Goal: Transaction & Acquisition: Book appointment/travel/reservation

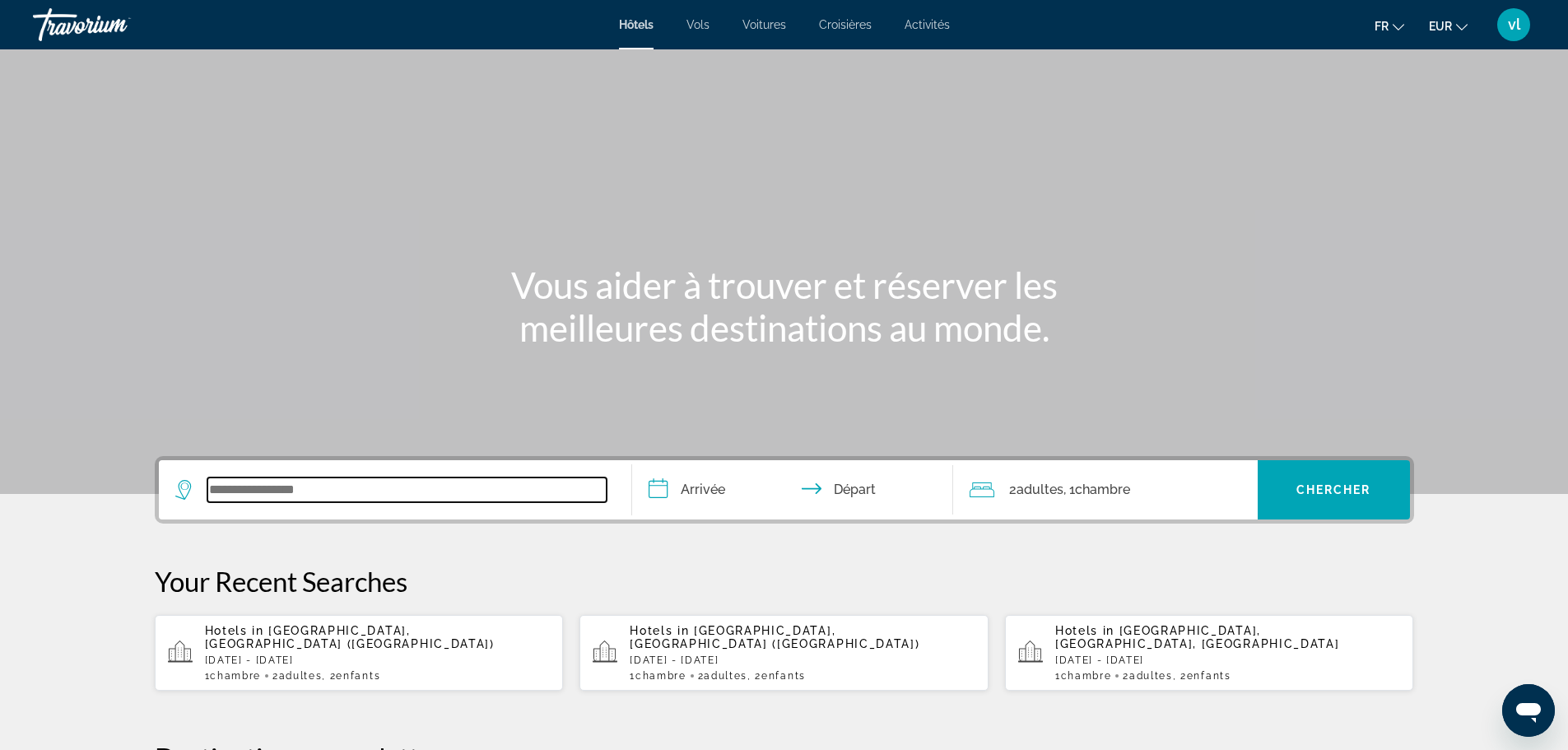
click at [214, 480] on input "Search widget" at bounding box center [407, 489] width 400 height 25
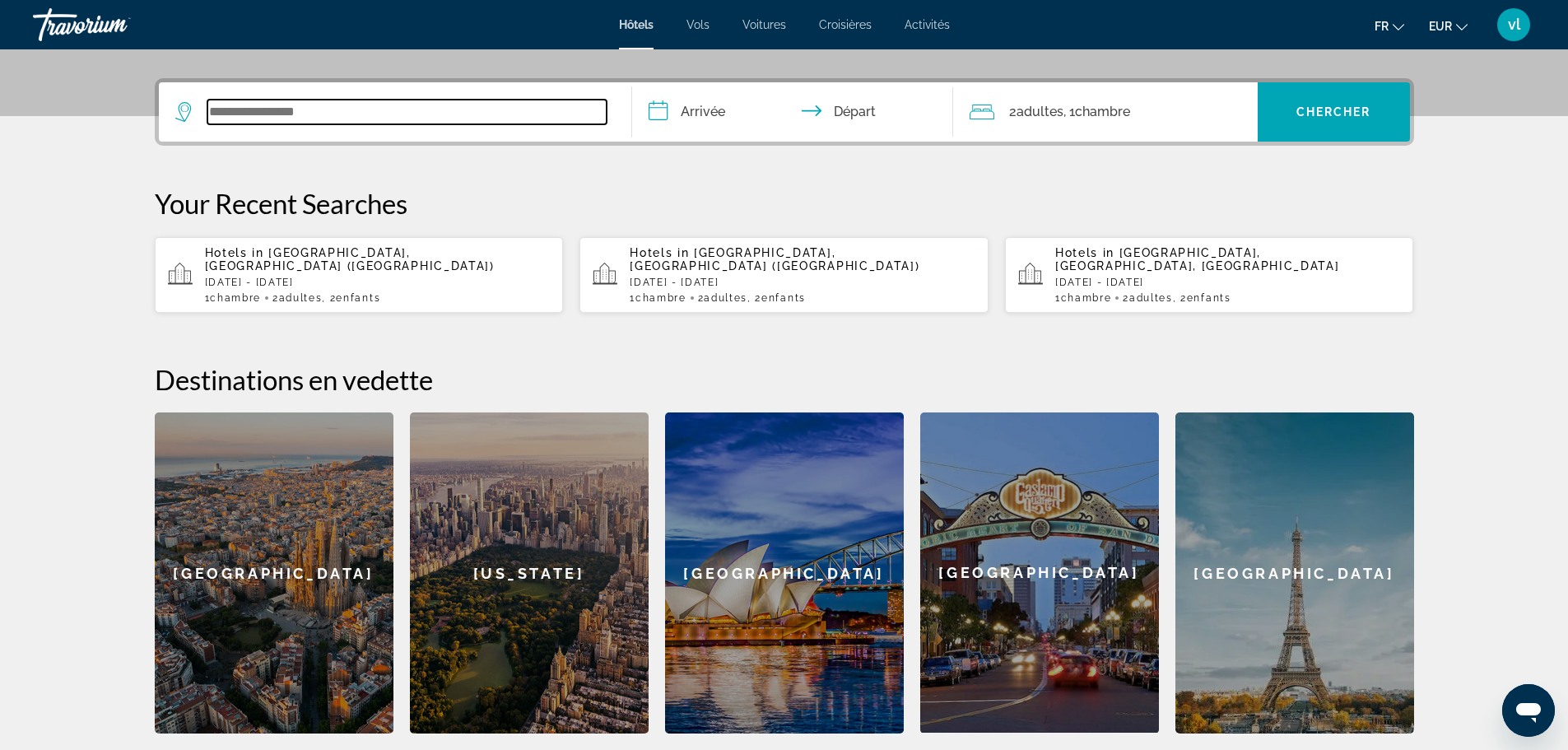
scroll to position [402, 0]
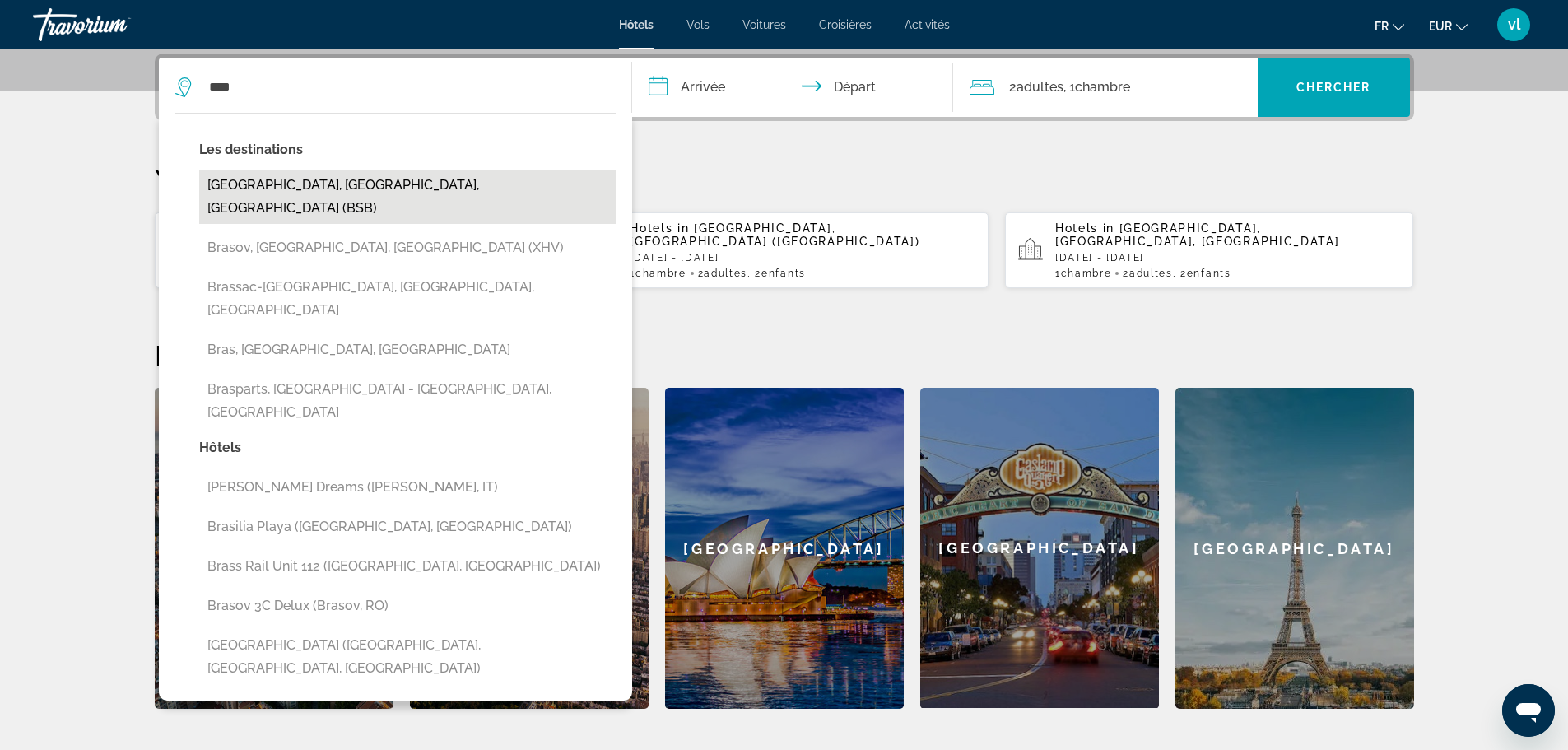
click at [263, 187] on button "[GEOGRAPHIC_DATA], [GEOGRAPHIC_DATA], [GEOGRAPHIC_DATA] (BSB)" at bounding box center [407, 196] width 416 height 54
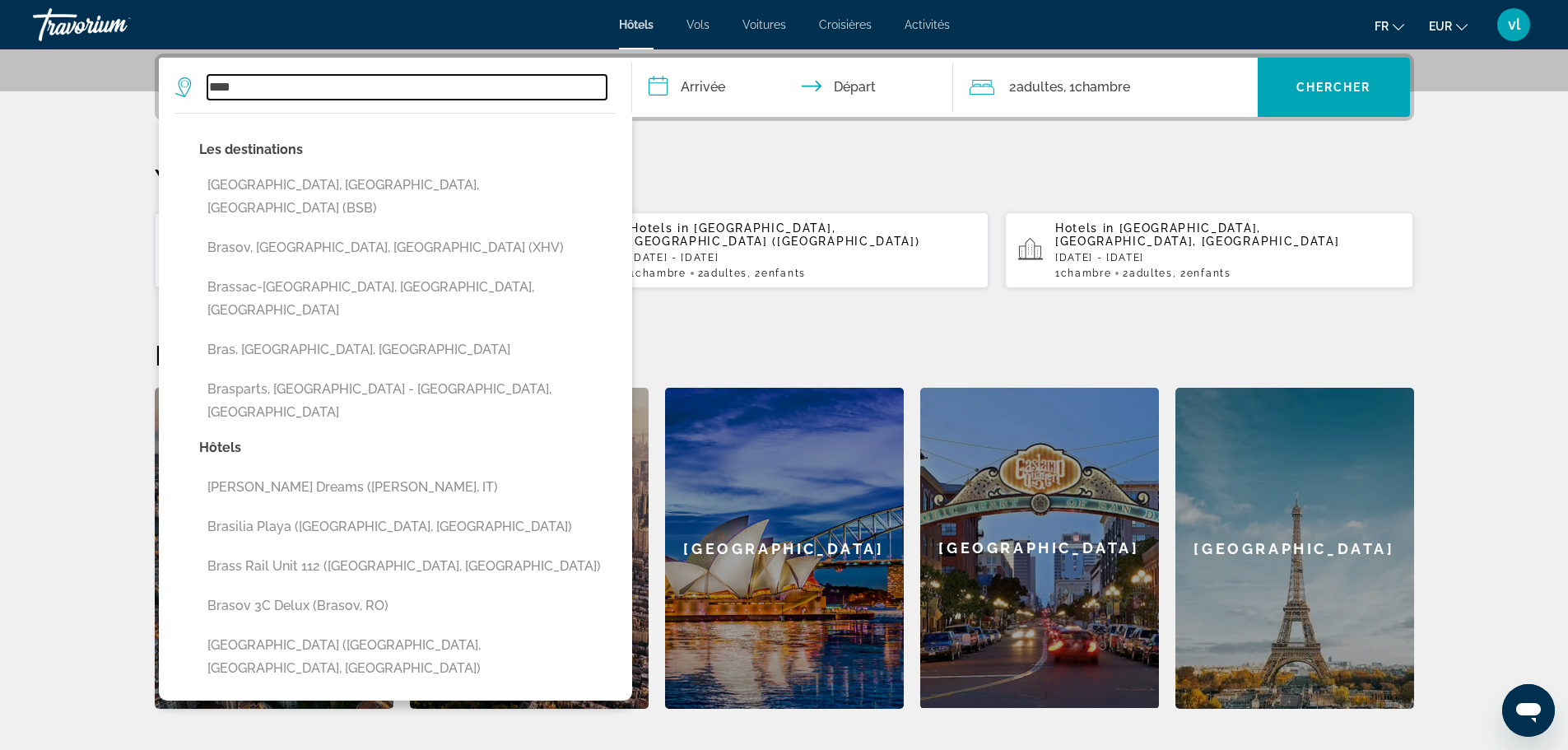
type input "**********"
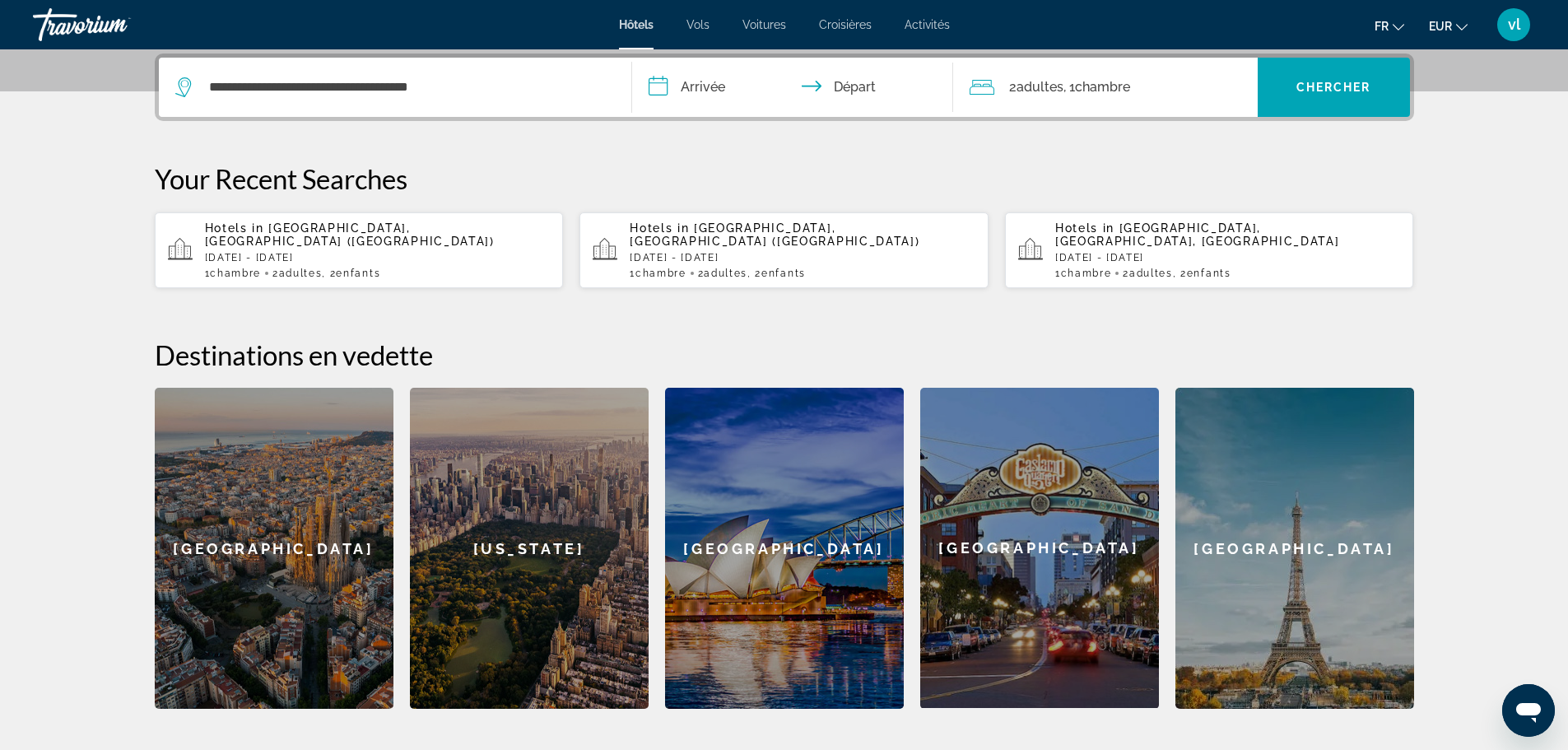
click at [672, 87] on input "**********" at bounding box center [795, 90] width 327 height 64
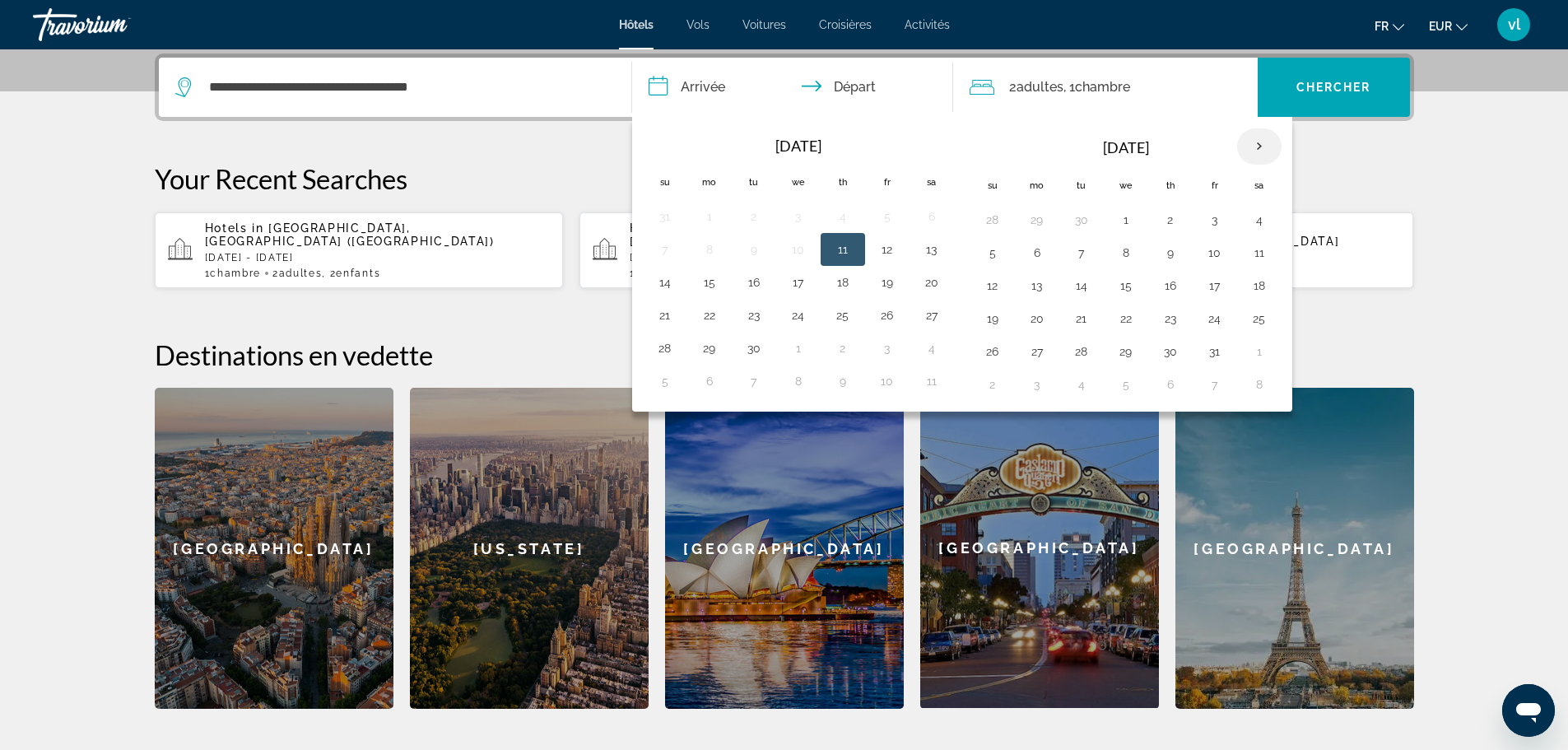
click at [1260, 146] on th "Next month" at bounding box center [1259, 146] width 45 height 37
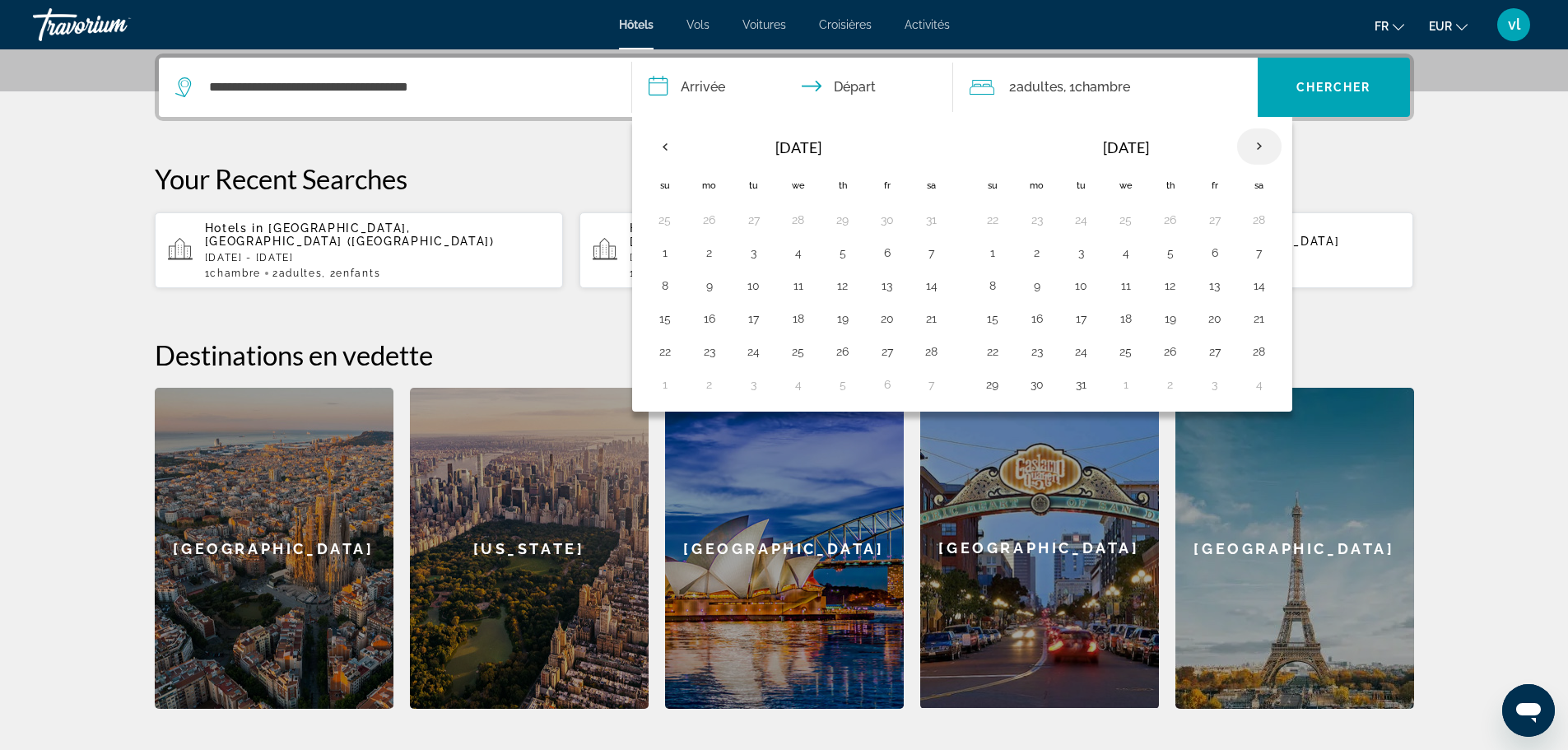
click at [1260, 146] on th "Next month" at bounding box center [1259, 146] width 45 height 37
click at [1257, 314] on button "27" at bounding box center [1259, 318] width 27 height 23
click at [1210, 348] on button "3" at bounding box center [1214, 351] width 27 height 23
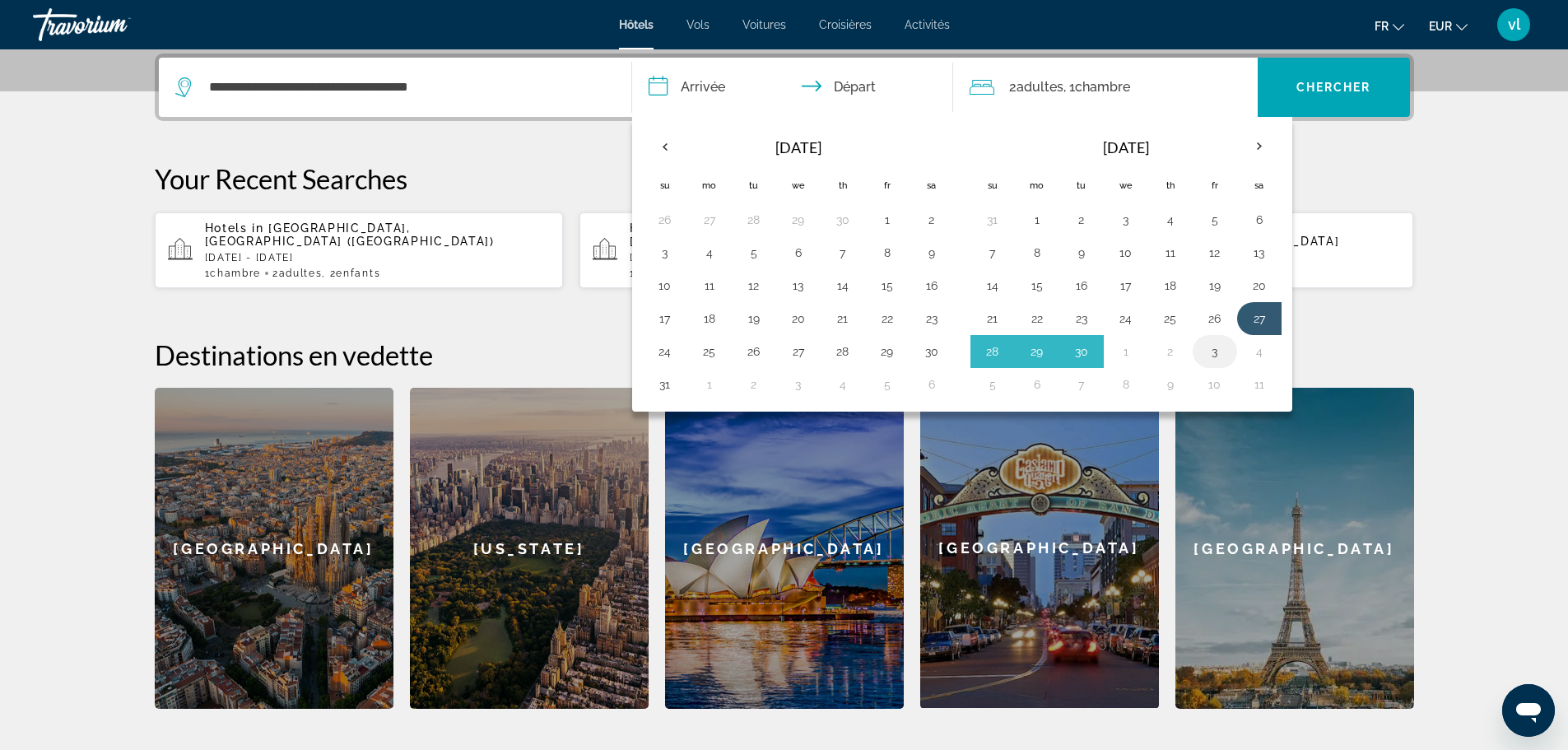
type input "**********"
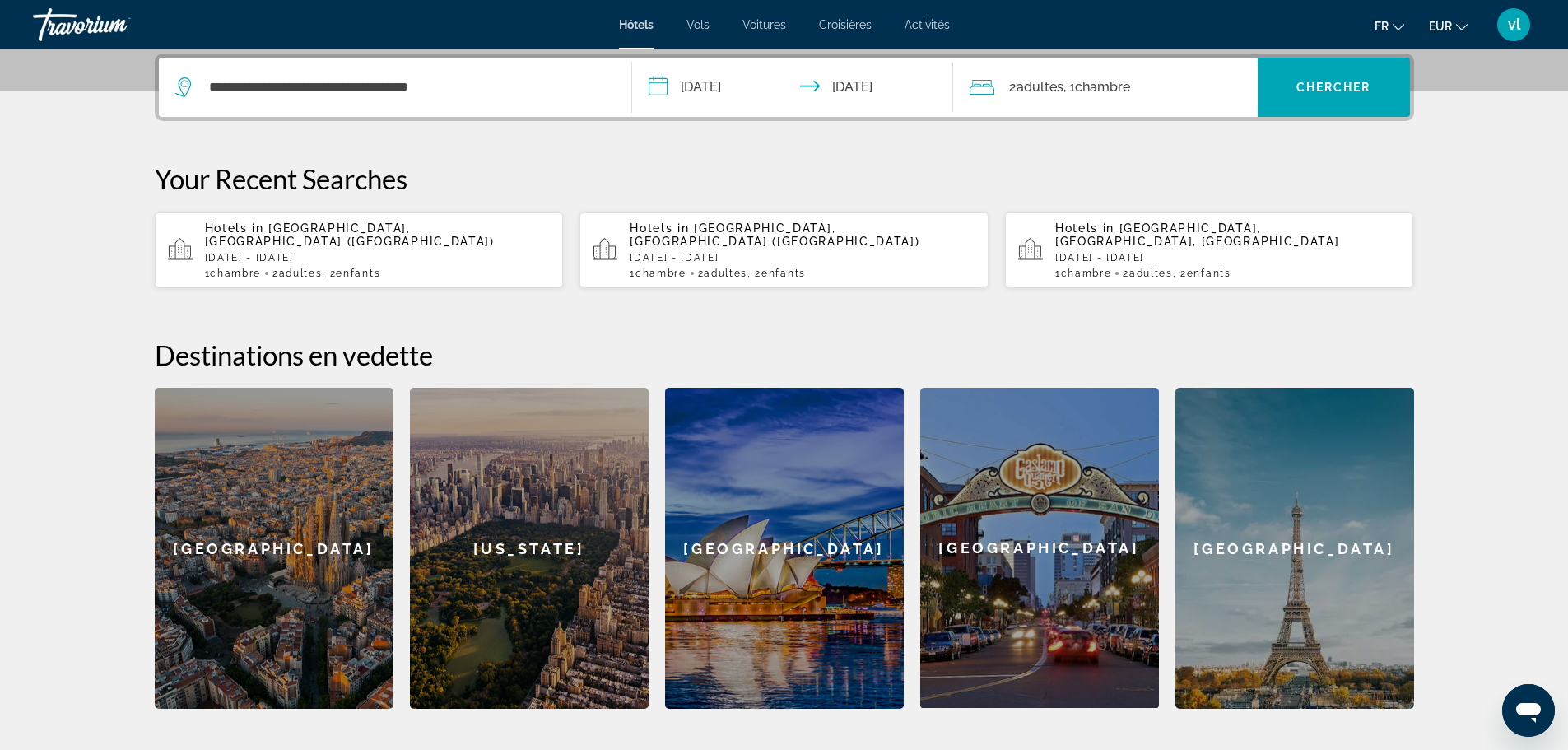
click at [1034, 87] on span "Adultes" at bounding box center [1040, 86] width 47 height 16
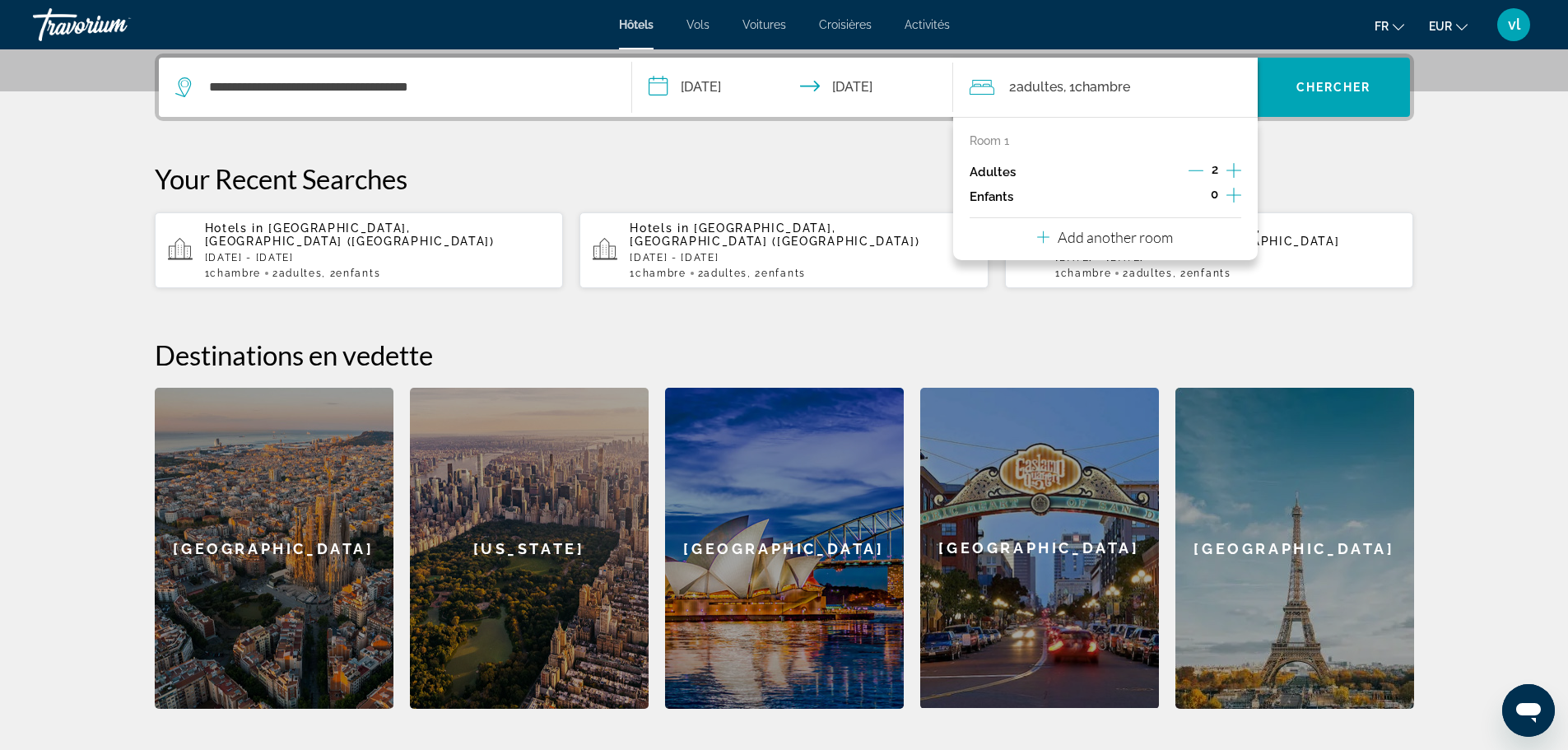
click at [1232, 192] on icon "Increment children" at bounding box center [1233, 196] width 15 height 20
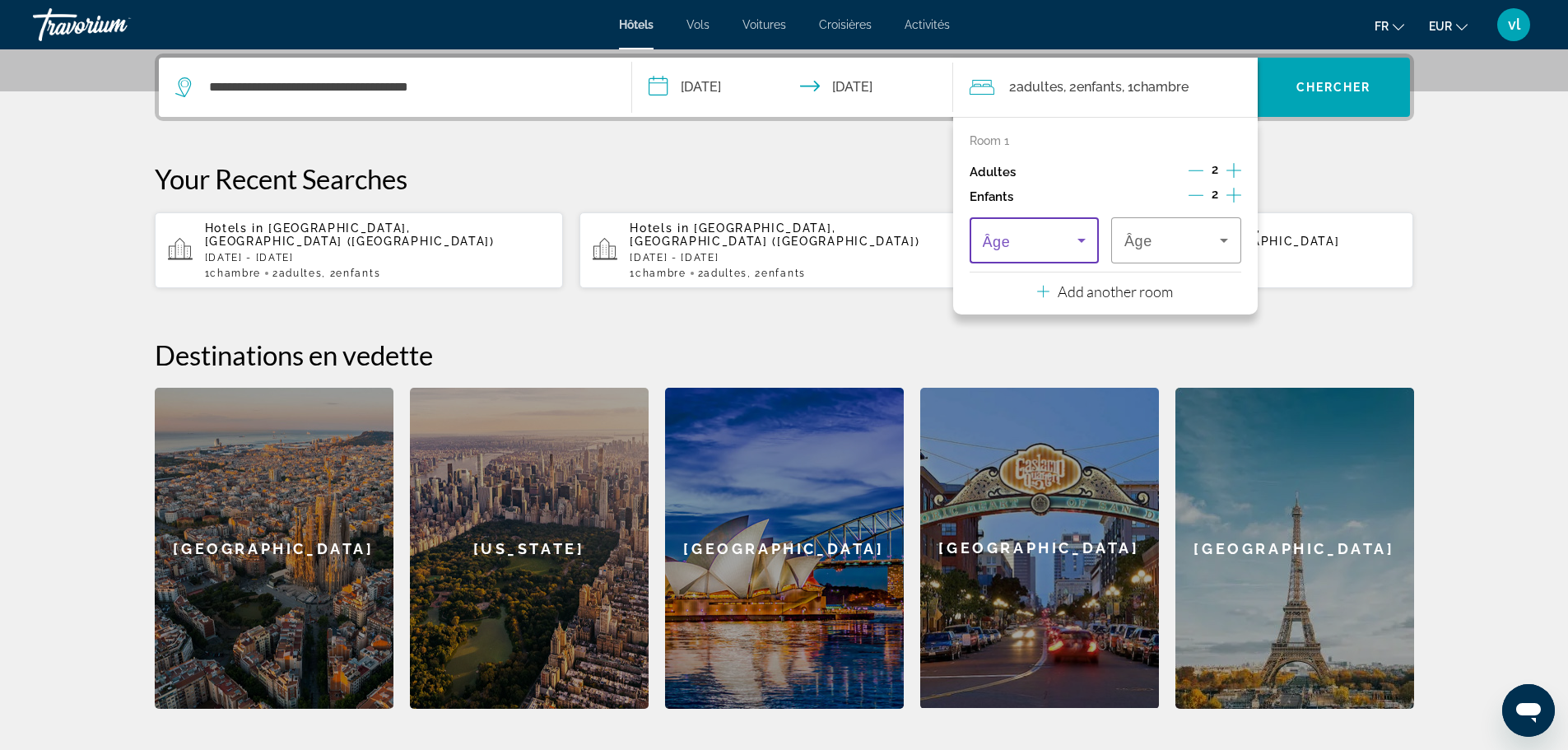
click at [1082, 236] on icon "Travelers: 2 adults, 2 children" at bounding box center [1082, 241] width 20 height 20
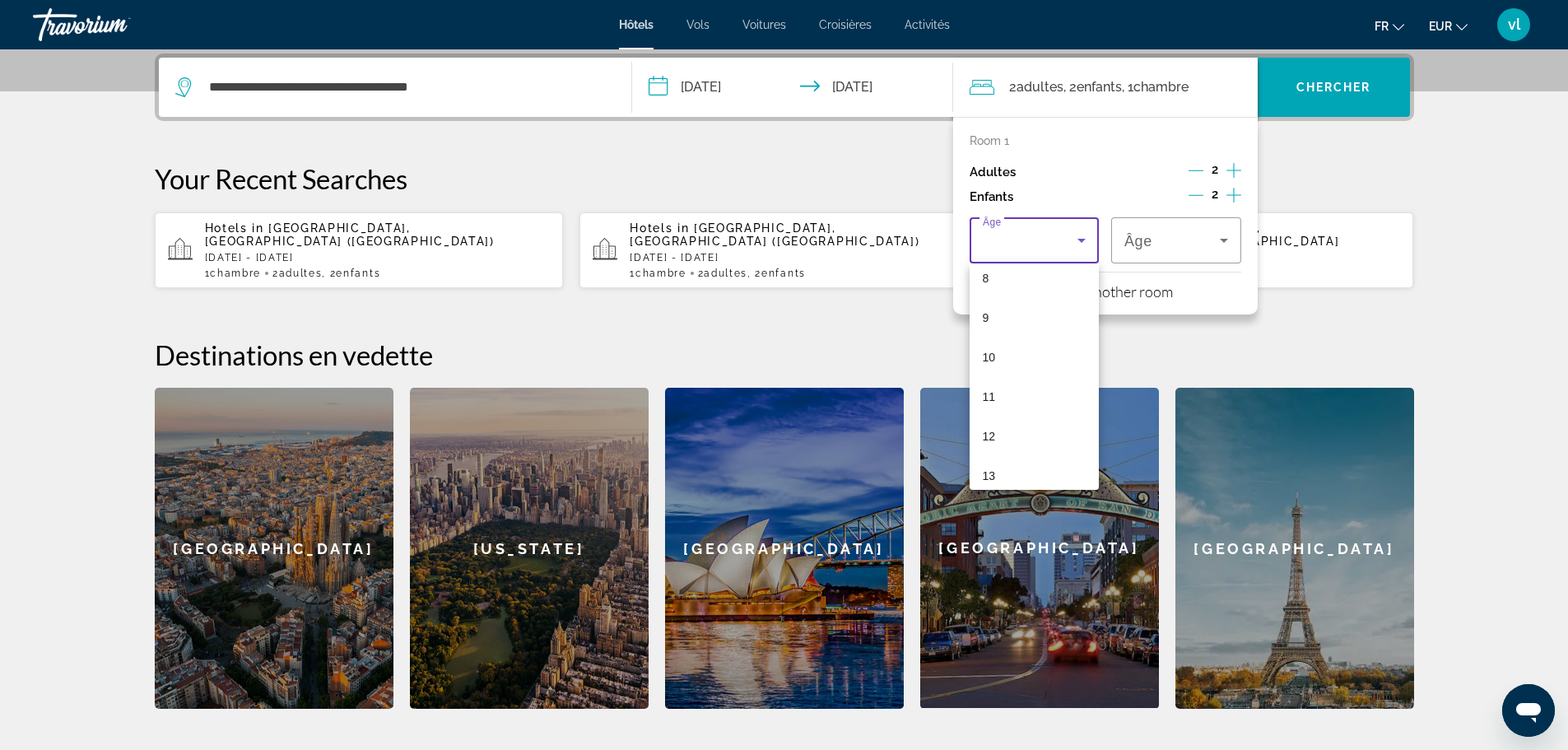
scroll to position [349, 0]
click at [1049, 433] on mat-option "12" at bounding box center [1034, 414] width 130 height 39
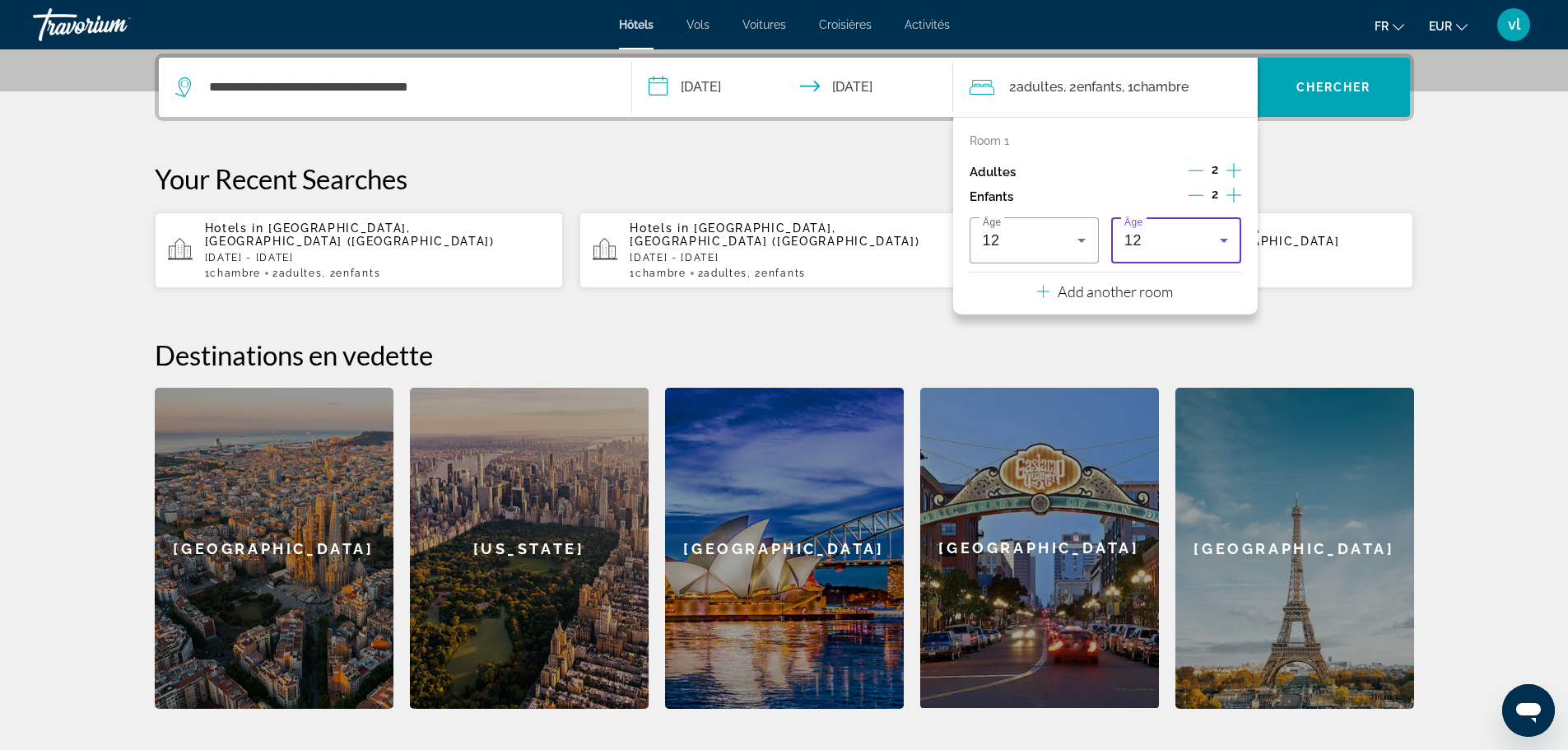
click at [1226, 240] on icon "Travelers: 2 adults, 2 children" at bounding box center [1223, 241] width 8 height 5
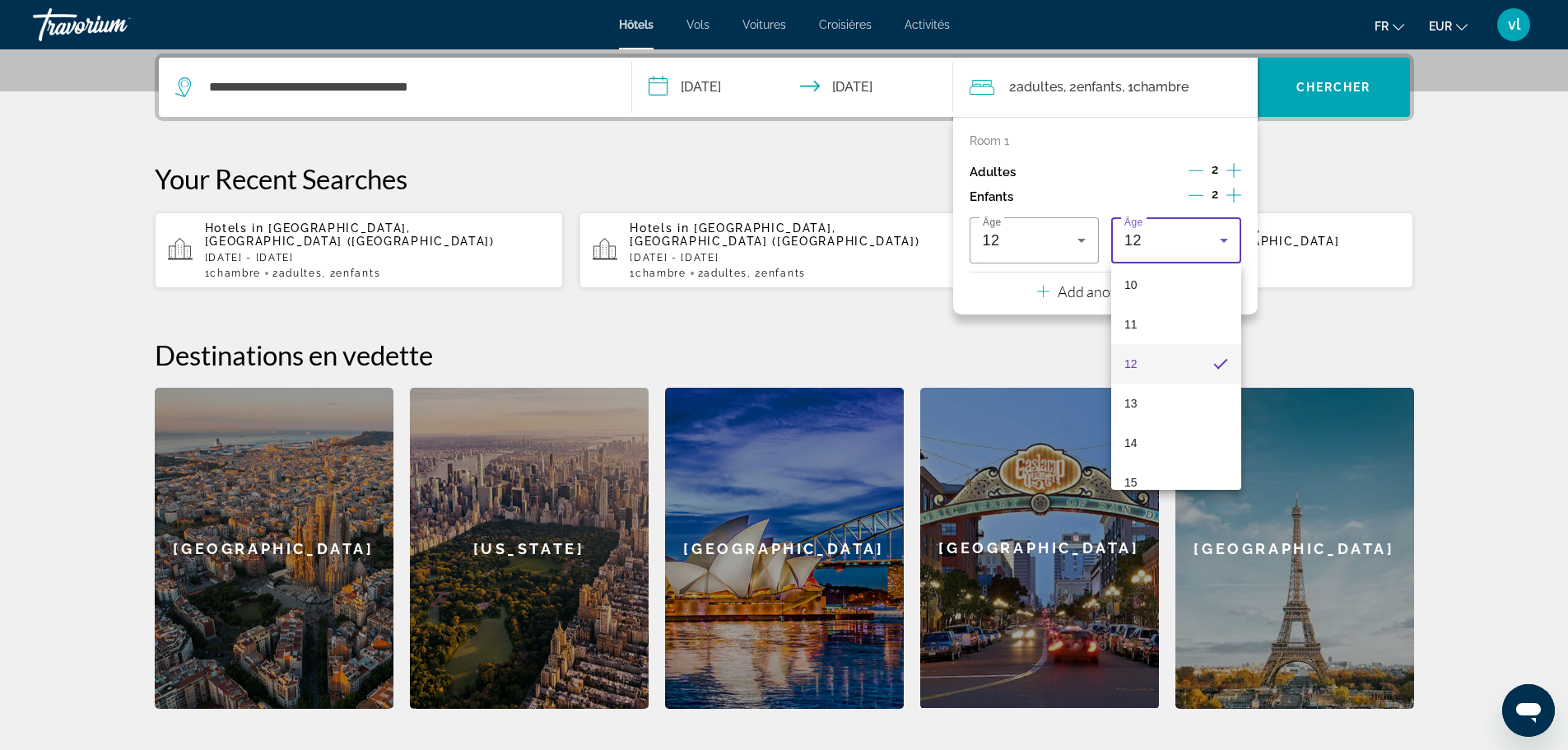
scroll to position [406, 0]
click at [1175, 423] on mat-option "14" at bounding box center [1176, 436] width 130 height 39
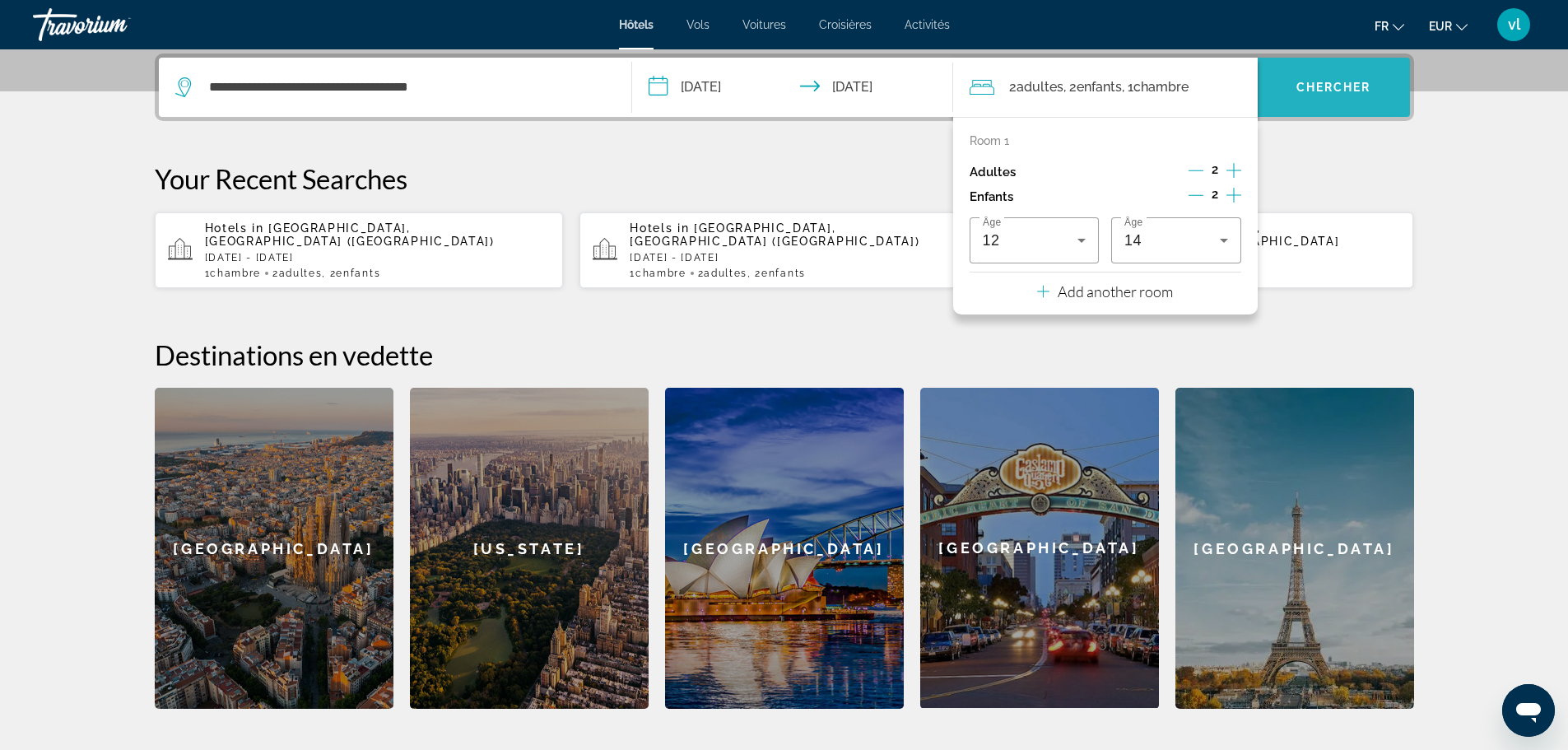
click at [1323, 91] on span "Chercher" at bounding box center [1334, 87] width 75 height 13
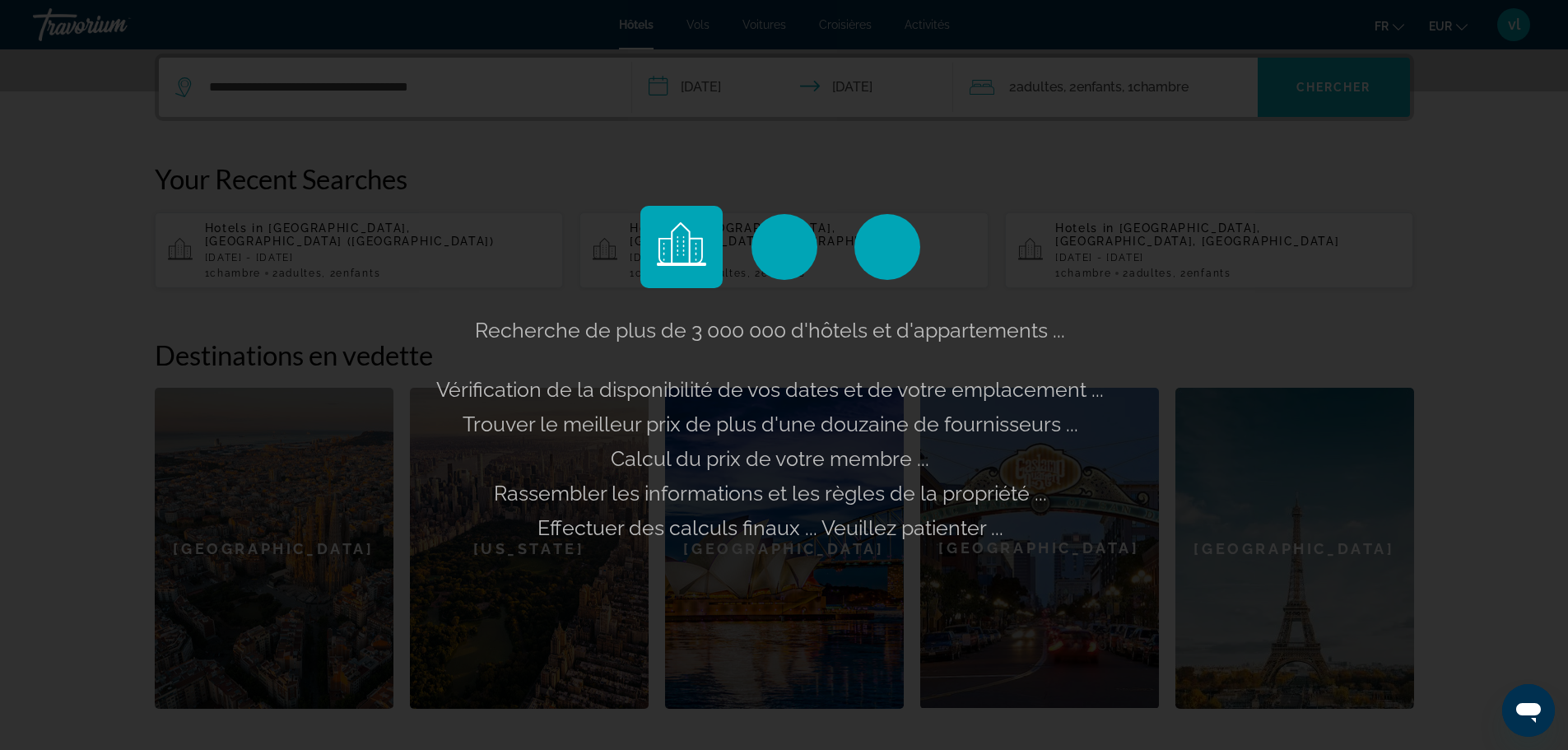
click at [1323, 91] on div "Recherche de plus de 3 000 000 d'hôtels et d'appartements ... Vérification de l…" at bounding box center [784, 375] width 1568 height 750
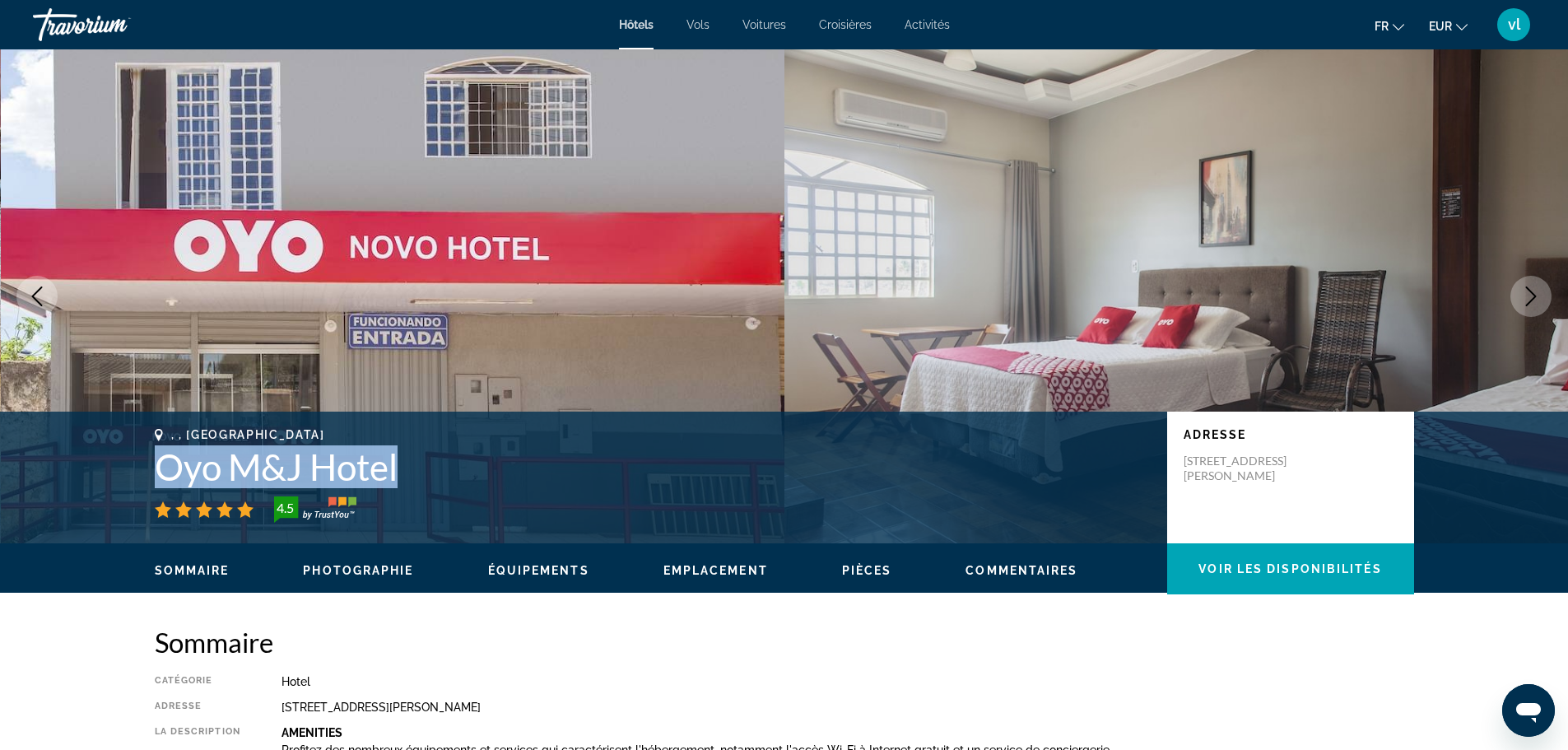
drag, startPoint x: 144, startPoint y: 458, endPoint x: 398, endPoint y: 472, distance: 254.4
click at [398, 472] on div ", , Brasil Oyo M&J Hotel 4.5 Adresse [STREET_ADDRESS][PERSON_NAME]" at bounding box center [784, 477] width 1325 height 99
copy h1 "Oyo M&J Hotel"
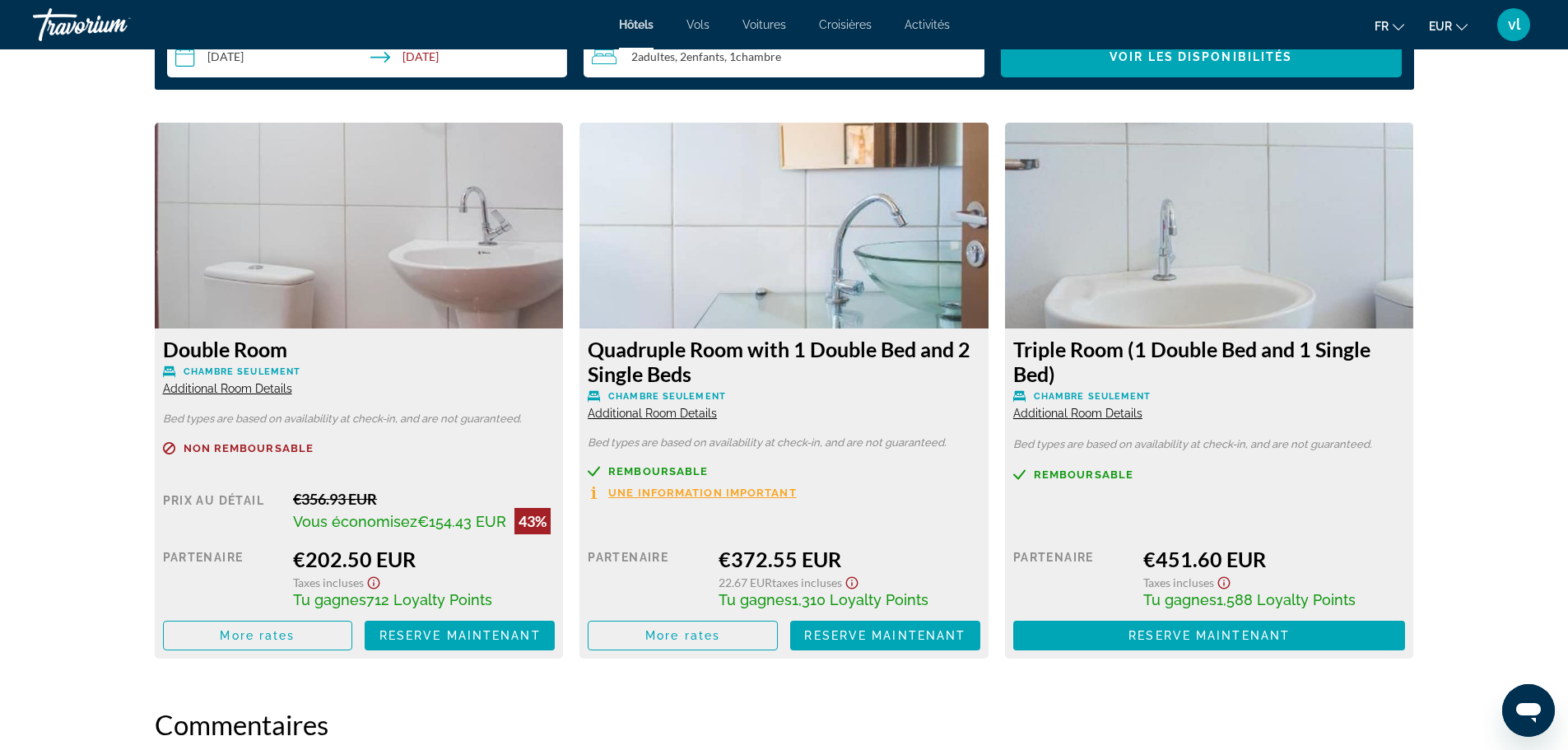
scroll to position [2212, 0]
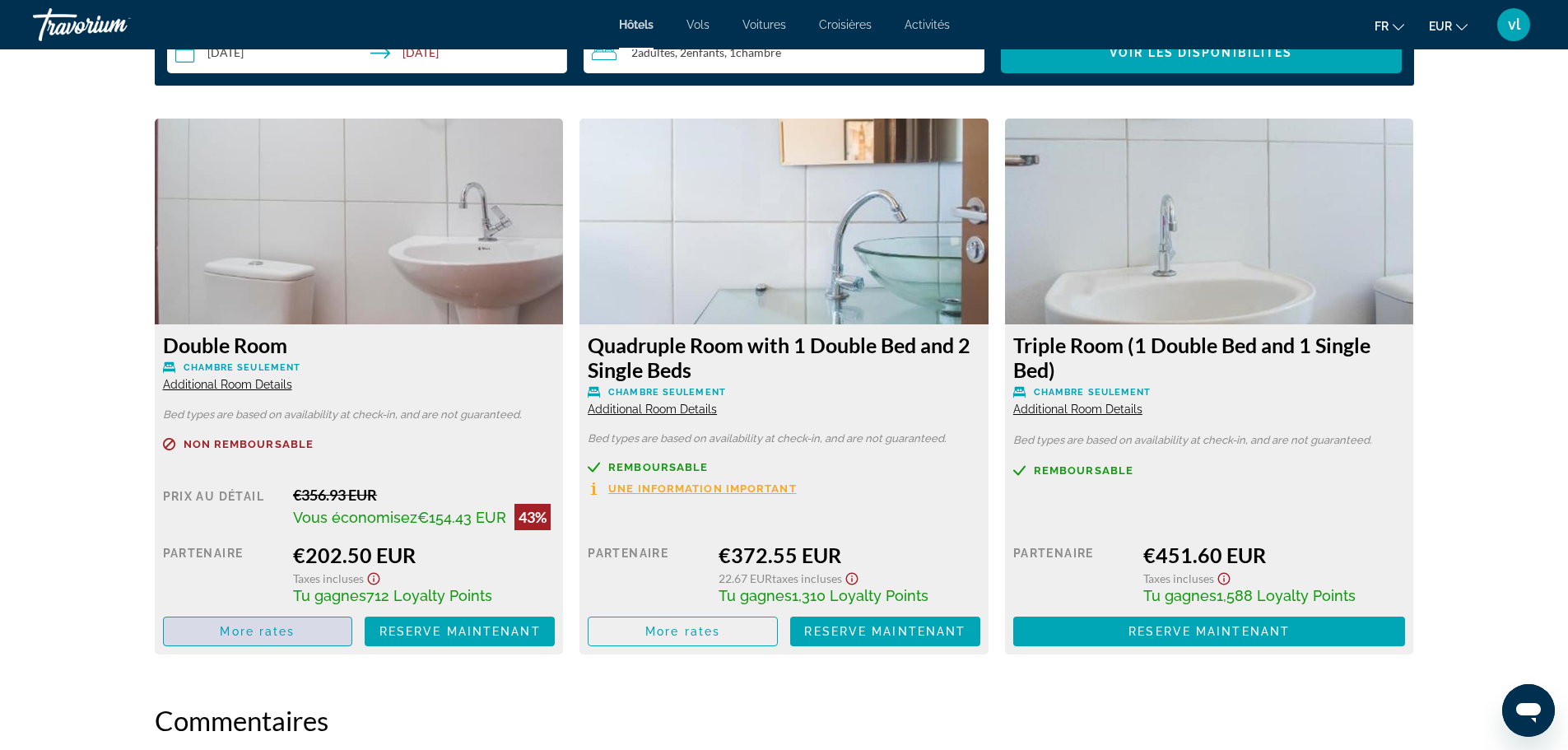
click at [227, 627] on span "More rates" at bounding box center [257, 631] width 75 height 13
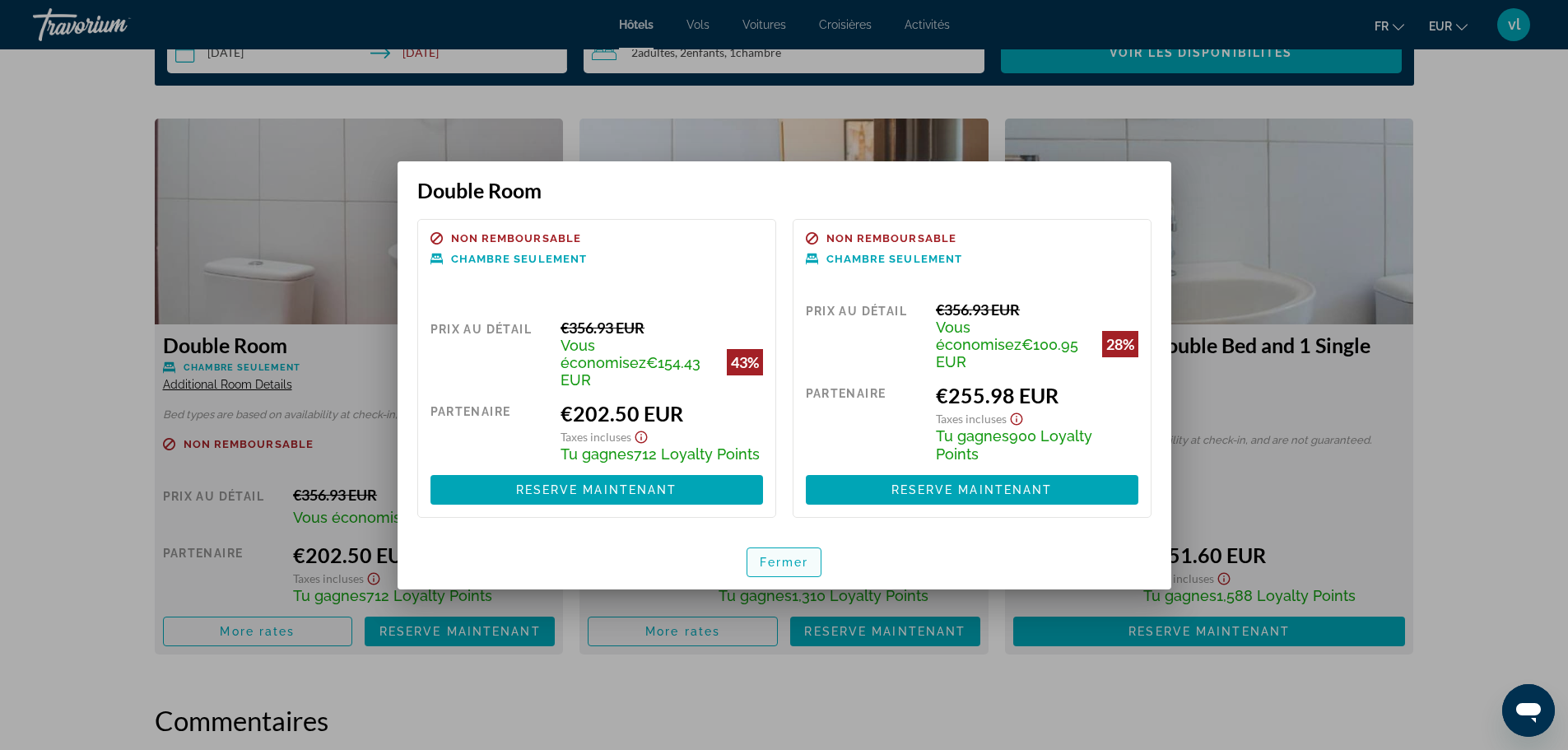
click at [792, 561] on span "button" at bounding box center [784, 562] width 74 height 39
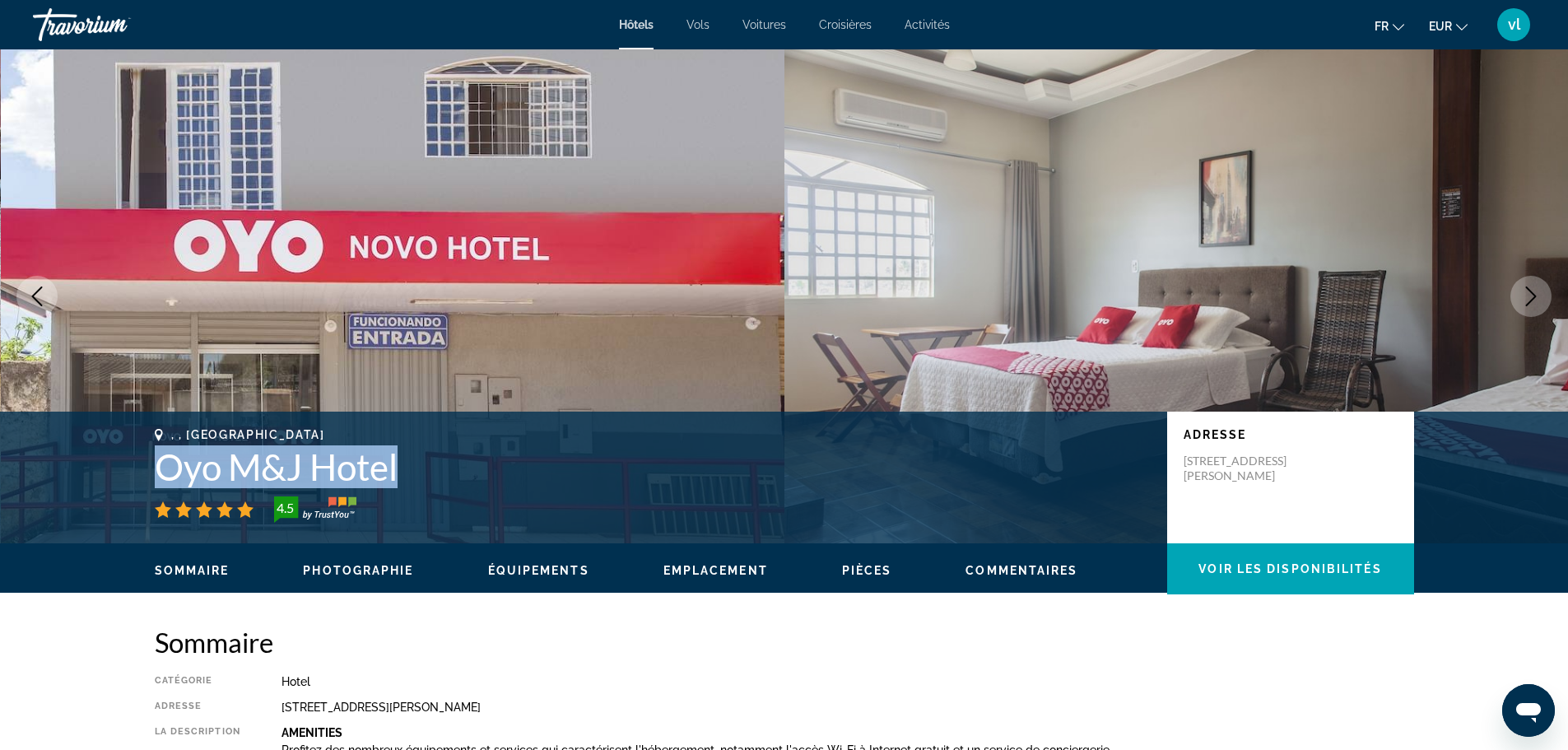
scroll to position [2212, 0]
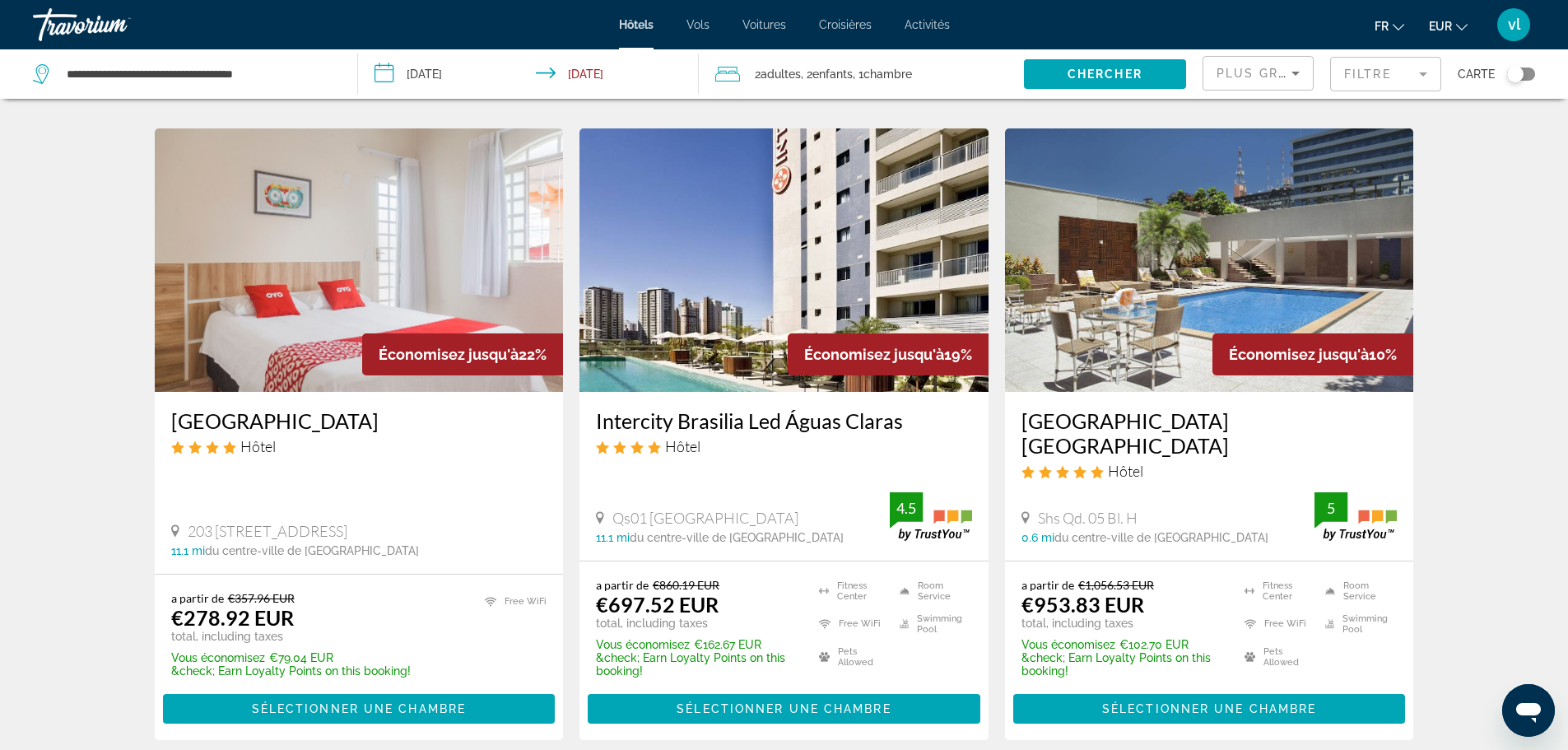
scroll to position [713, 0]
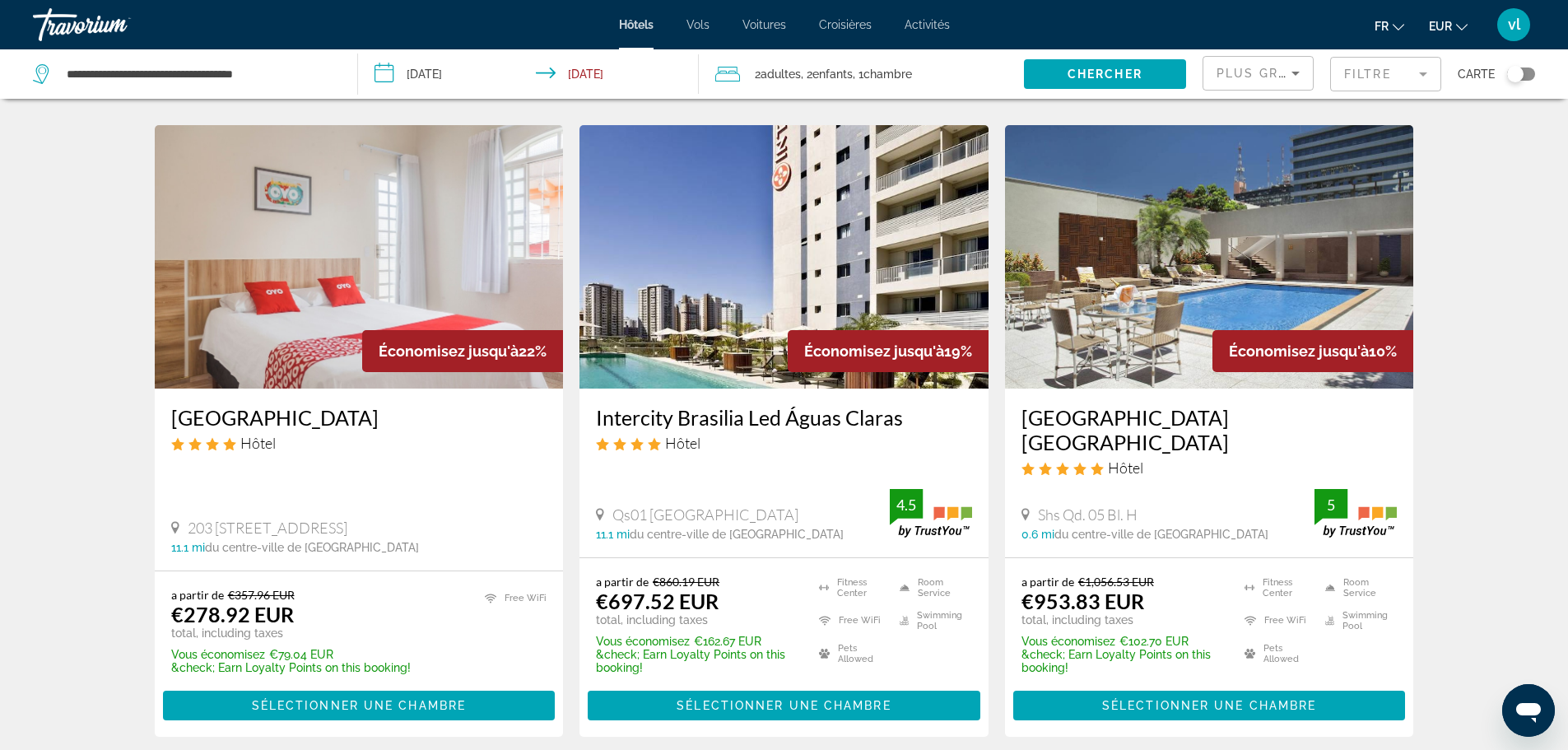
drag, startPoint x: 588, startPoint y: 358, endPoint x: 899, endPoint y: 363, distance: 311.0
click at [899, 389] on div "Intercity Brasilia Led Águas Claras Hôtel Qs01 Rua 210, Taguatinga 11.1 mi du c…" at bounding box center [784, 473] width 409 height 169
copy h3 "Intercity Brasilia Led Águas Claras"
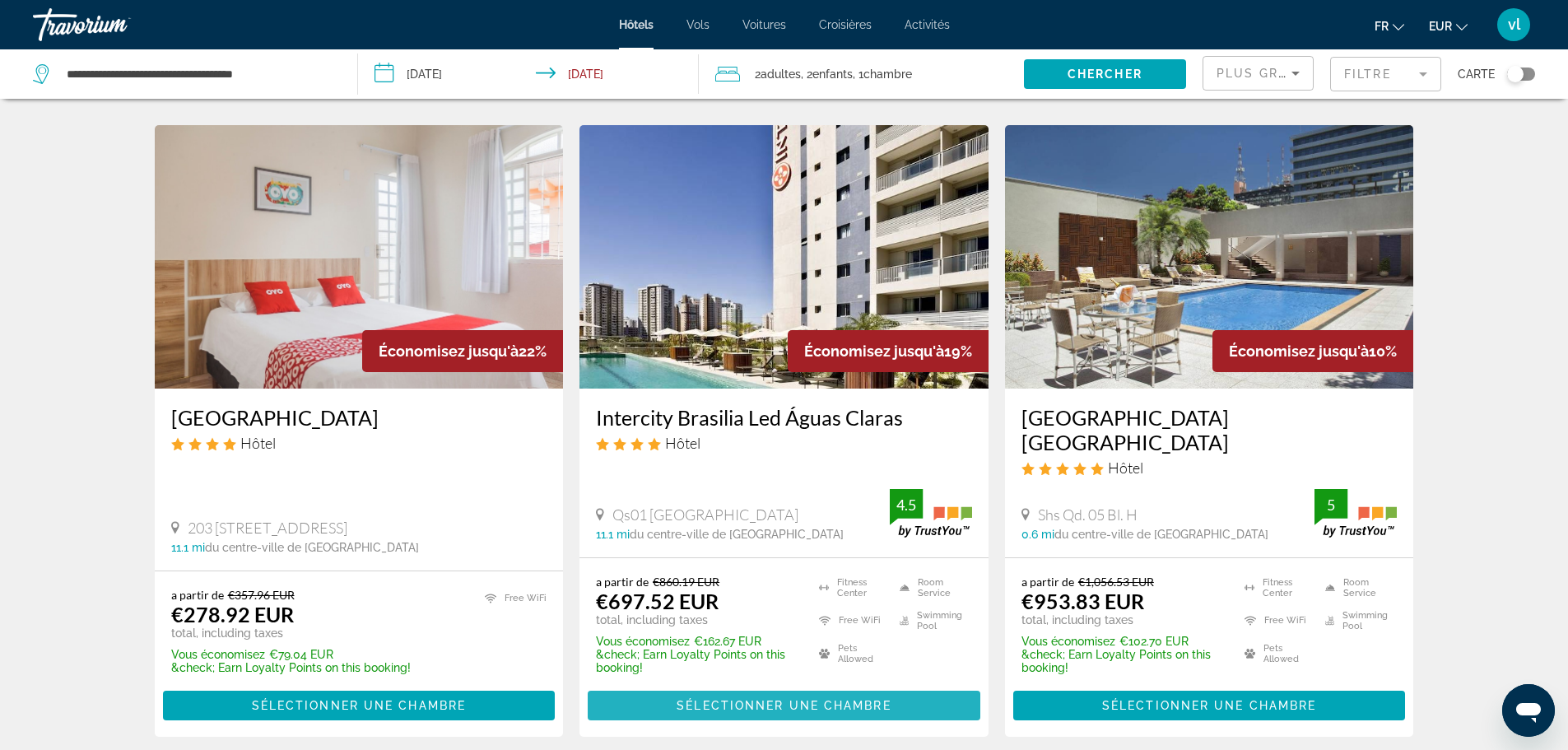
click at [752, 699] on span "Sélectionner une chambre" at bounding box center [784, 705] width 214 height 13
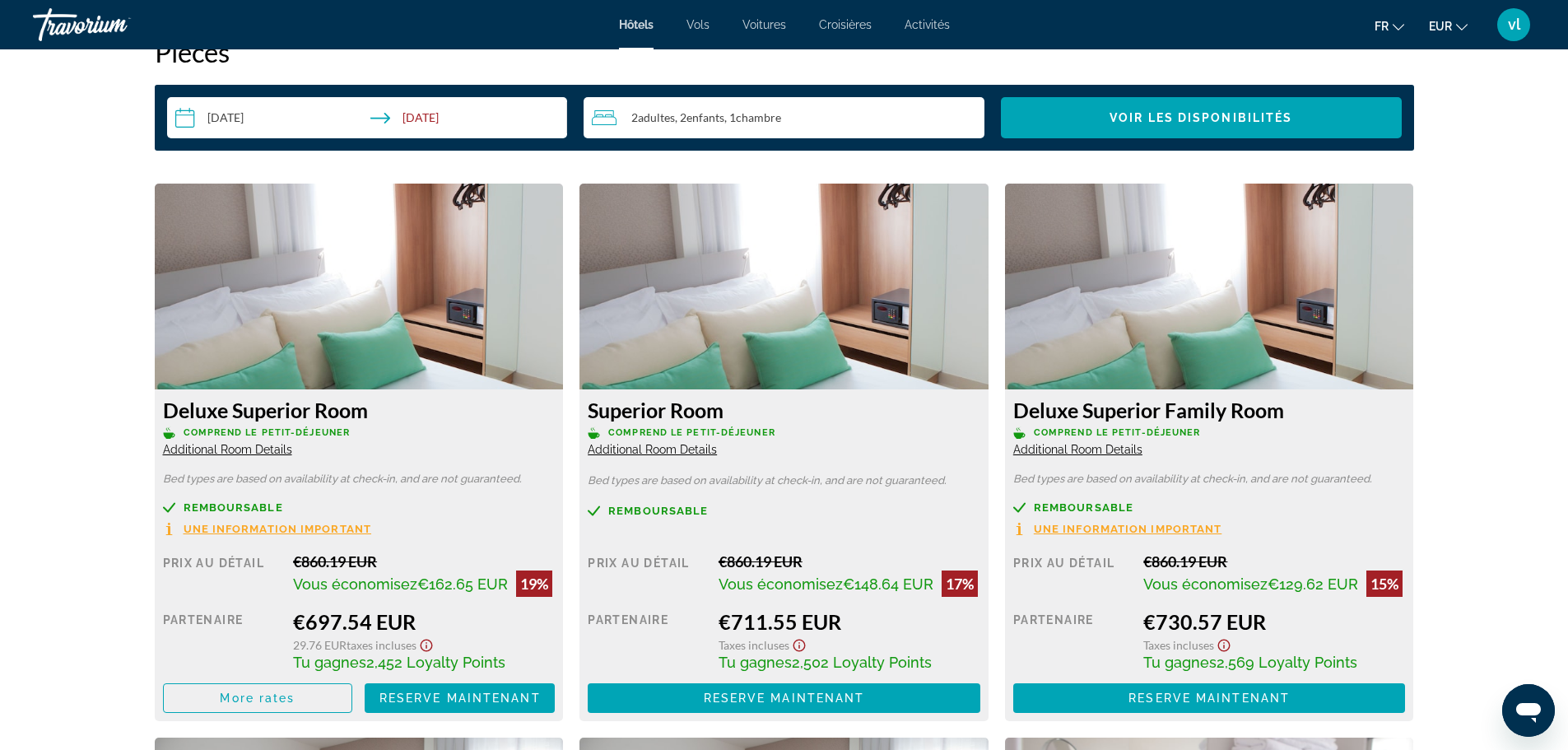
scroll to position [2136, 0]
